Goal: Task Accomplishment & Management: Complete application form

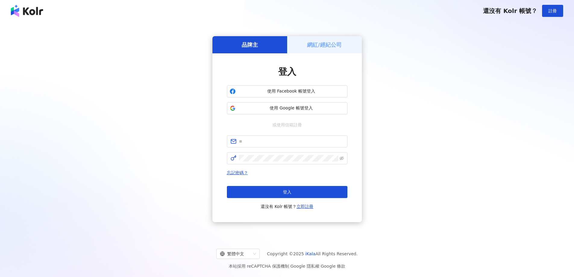
click at [308, 43] on h5 "網紅/經紀公司" at bounding box center [324, 45] width 35 height 8
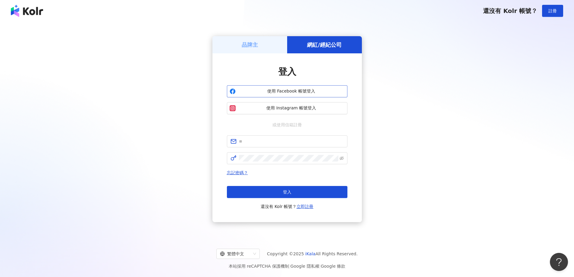
click at [298, 90] on span "使用 Facebook 帳號登入" at bounding box center [291, 91] width 107 height 6
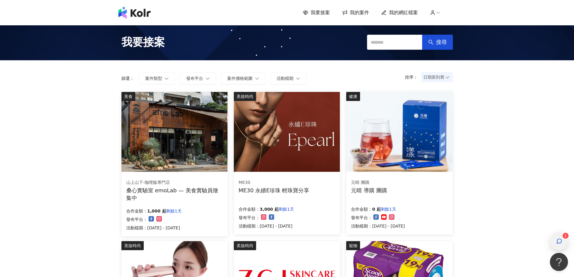
click at [560, 238] on span "button" at bounding box center [560, 241] width 6 height 7
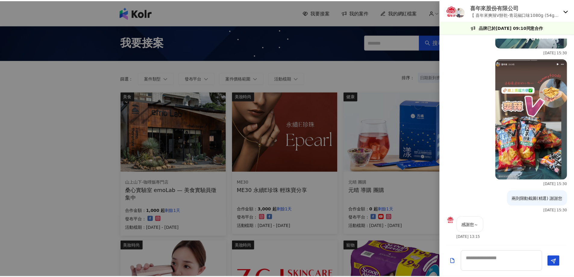
scroll to position [643, 0]
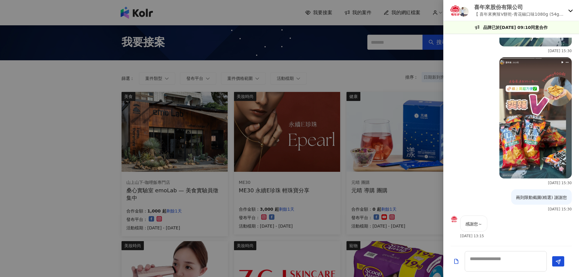
click at [76, 149] on div at bounding box center [289, 138] width 579 height 277
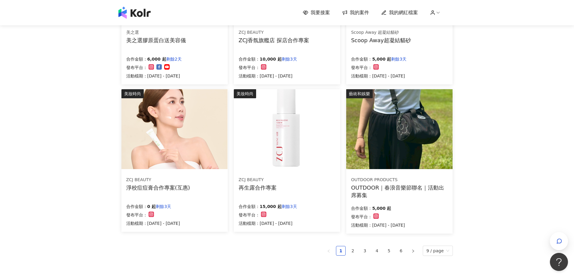
scroll to position [302, 0]
